Goal: Task Accomplishment & Management: Complete application form

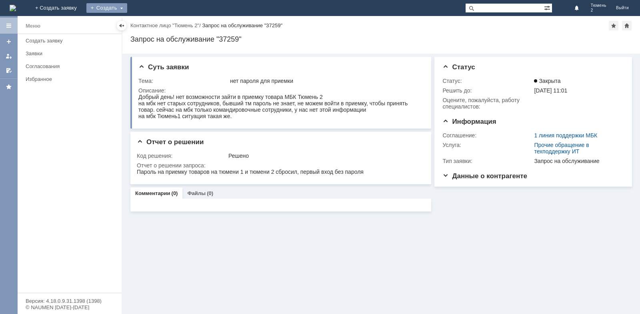
click at [127, 8] on div "Создать" at bounding box center [106, 8] width 41 height 10
click at [149, 27] on link "Заявка" at bounding box center [118, 24] width 61 height 10
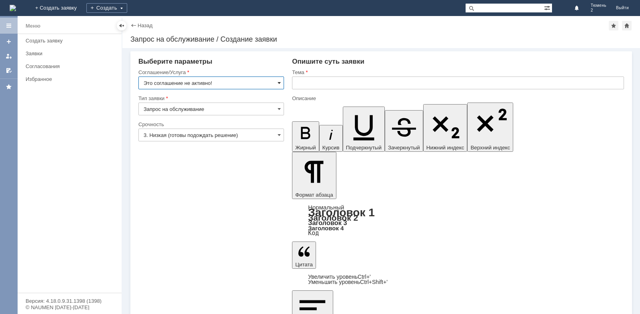
click at [281, 80] on span at bounding box center [279, 83] width 3 height 6
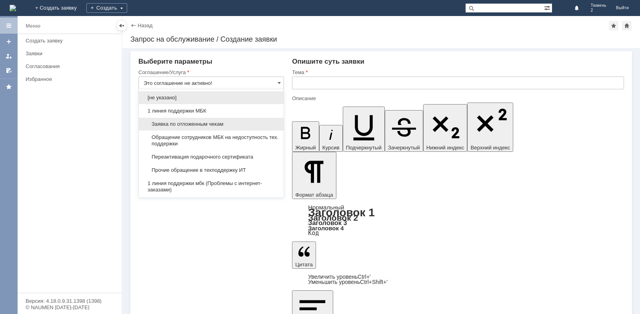
click at [206, 125] on span "Заявка по отложенным чекам" at bounding box center [211, 124] width 135 height 6
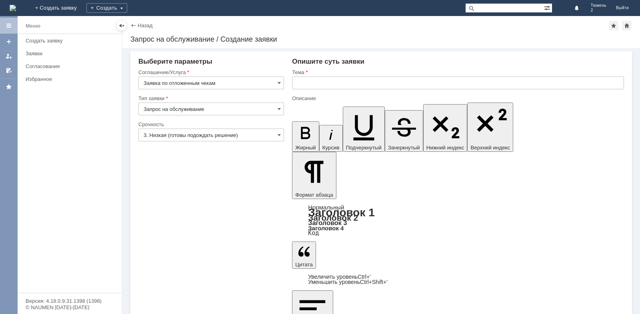
type input "Заявка по отложенным чекам"
click at [309, 80] on input "text" at bounding box center [458, 82] width 332 height 13
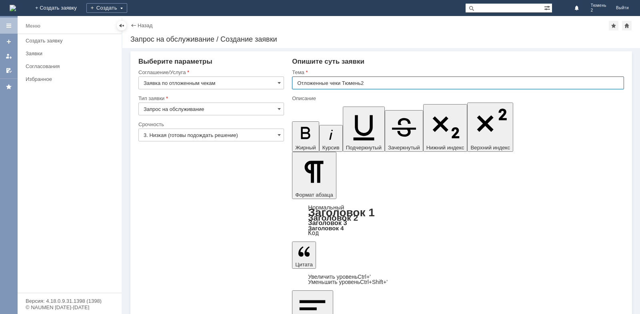
type input "Отложенные чеки Тюмень2"
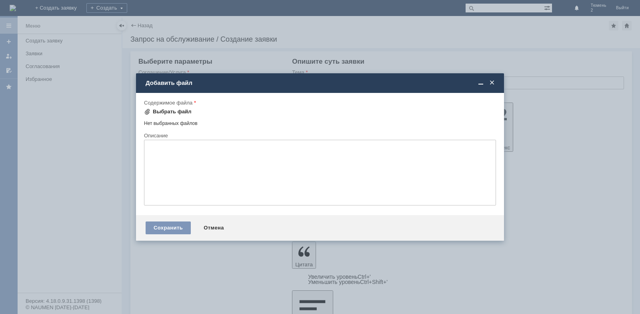
click at [168, 113] on div "Выбрать файл" at bounding box center [172, 111] width 39 height 6
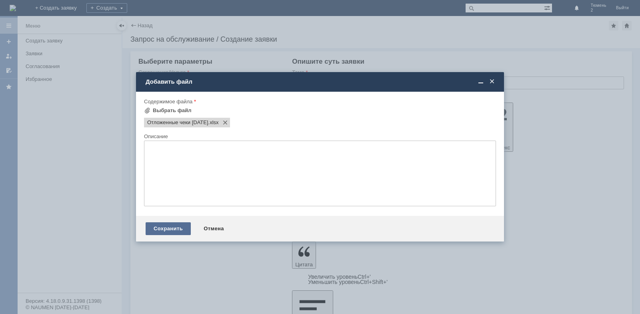
click at [175, 229] on div "Сохранить" at bounding box center [168, 228] width 45 height 13
